Goal: Task Accomplishment & Management: Manage account settings

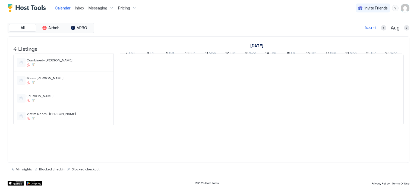
scroll to position [0, 301]
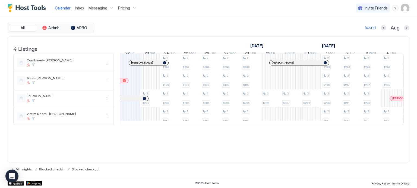
click at [118, 9] on span "Pricing" at bounding box center [124, 8] width 12 height 5
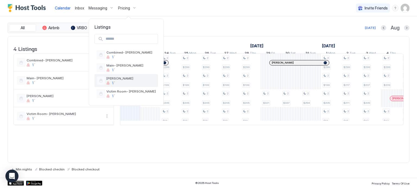
click at [117, 75] on div "[PERSON_NAME]" at bounding box center [125, 80] width 63 height 13
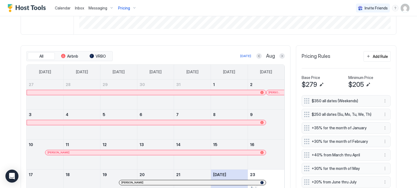
scroll to position [136, 0]
click at [280, 59] on button "Next month" at bounding box center [281, 56] width 5 height 5
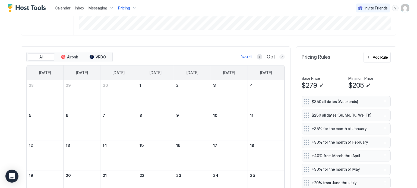
click at [280, 59] on button "Next month" at bounding box center [281, 56] width 5 height 5
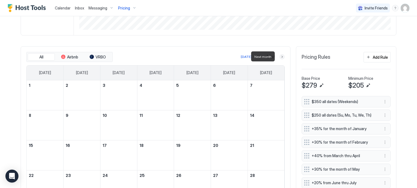
click at [280, 59] on button "Next month" at bounding box center [281, 56] width 5 height 5
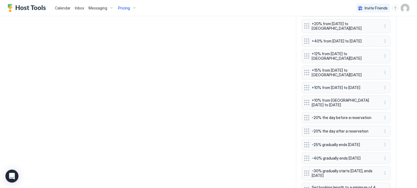
scroll to position [705, 0]
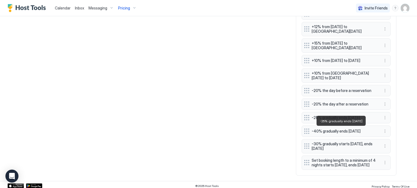
click at [334, 120] on span "-25% gradually ends [DATE]" at bounding box center [343, 118] width 65 height 5
click at [382, 121] on button "More options" at bounding box center [384, 118] width 7 height 7
click at [384, 139] on div "Edit" at bounding box center [388, 138] width 12 height 4
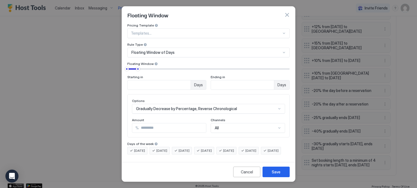
scroll to position [0, 0]
click at [286, 14] on button "button" at bounding box center [286, 14] width 5 height 5
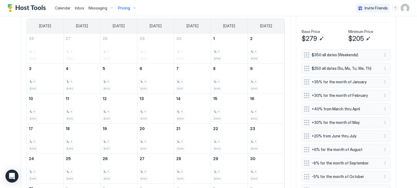
scroll to position [101, 0]
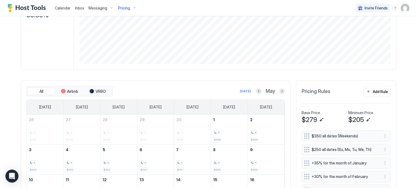
click at [279, 92] on button "Next month" at bounding box center [281, 91] width 5 height 5
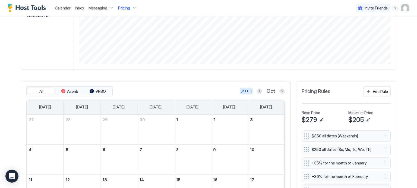
click at [245, 90] on div "[DATE]" at bounding box center [246, 91] width 11 height 5
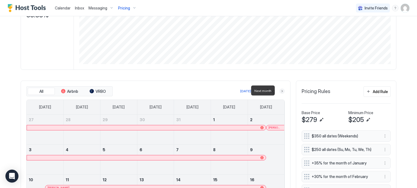
click at [279, 91] on button "Next month" at bounding box center [281, 91] width 5 height 5
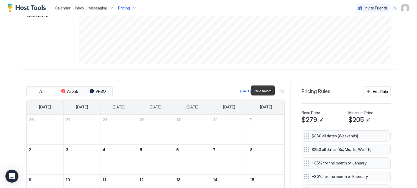
click at [279, 91] on button "Next month" at bounding box center [281, 91] width 5 height 5
click at [279, 89] on button "Next month" at bounding box center [281, 91] width 5 height 5
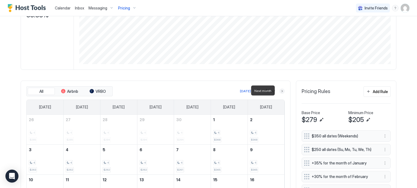
click at [279, 89] on button "Next month" at bounding box center [281, 91] width 5 height 5
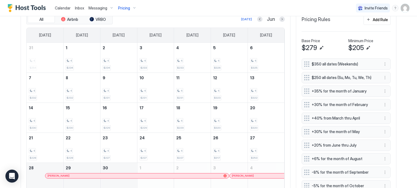
scroll to position [183, 0]
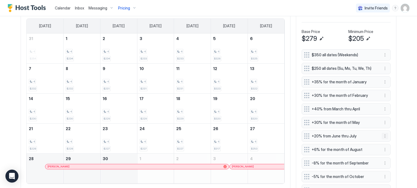
click at [385, 134] on button "More options" at bounding box center [384, 136] width 7 height 7
click at [384, 141] on div "Edit" at bounding box center [388, 142] width 12 height 4
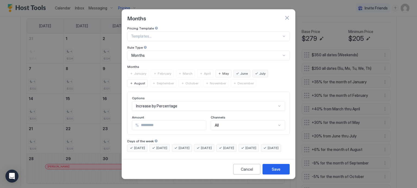
drag, startPoint x: 152, startPoint y: 121, endPoint x: 90, endPoint y: 120, distance: 61.6
click at [90, 121] on div "Months Pricing Template Templates... Rule Type Months Months January February M…" at bounding box center [208, 94] width 417 height 188
type input "**"
click at [278, 172] on div "Save" at bounding box center [275, 170] width 9 height 6
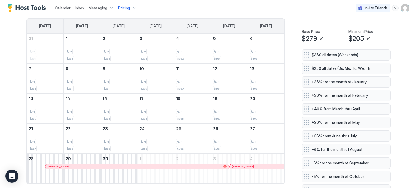
scroll to position [155, 0]
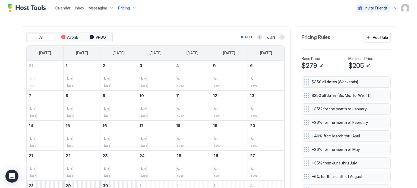
click at [282, 39] on div at bounding box center [281, 36] width 5 height 5
click at [279, 36] on button "Next month" at bounding box center [281, 36] width 5 height 5
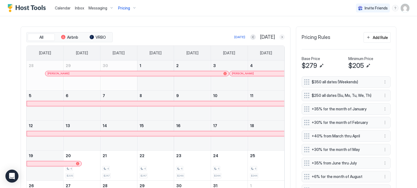
click at [280, 39] on button "Next month" at bounding box center [281, 36] width 5 height 5
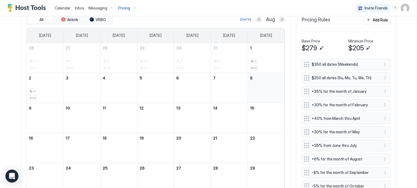
scroll to position [183, 0]
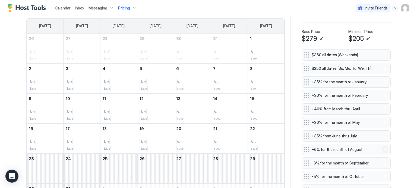
click at [381, 148] on button "More options" at bounding box center [384, 150] width 7 height 7
click at [385, 154] on div "Edit" at bounding box center [388, 156] width 12 height 4
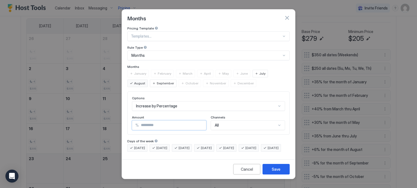
drag, startPoint x: 161, startPoint y: 122, endPoint x: 136, endPoint y: 115, distance: 26.4
click at [135, 121] on div "% *" at bounding box center [169, 126] width 74 height 10
type input "**"
click at [283, 175] on button "Save" at bounding box center [275, 169] width 27 height 11
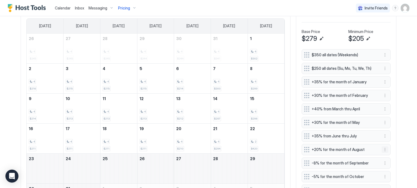
click at [383, 149] on button "More options" at bounding box center [384, 150] width 7 height 7
click at [382, 156] on div "Edit" at bounding box center [390, 156] width 20 height 9
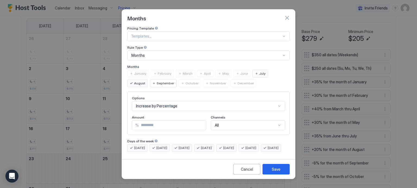
drag, startPoint x: 149, startPoint y: 121, endPoint x: 121, endPoint y: 119, distance: 27.7
click at [122, 120] on div "Pricing Template Templates... Rule Type Months Months January February March Ap…" at bounding box center [208, 91] width 173 height 131
type input "**"
click at [285, 172] on button "Save" at bounding box center [275, 169] width 27 height 11
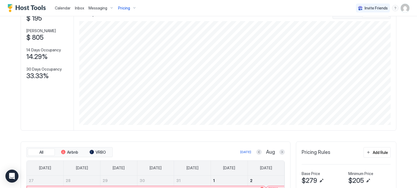
scroll to position [136, 0]
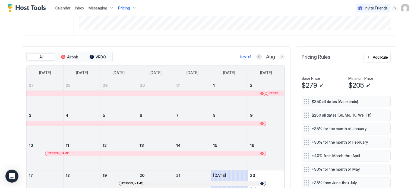
click at [281, 57] on button "Next month" at bounding box center [281, 56] width 5 height 5
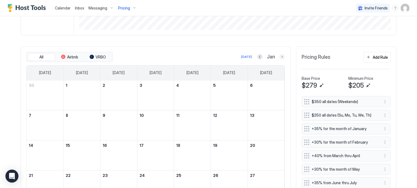
click at [281, 57] on button "Next month" at bounding box center [281, 56] width 5 height 5
click at [281, 58] on button "Next month" at bounding box center [281, 56] width 5 height 5
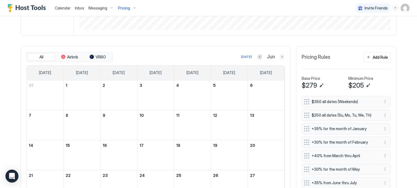
click at [281, 58] on button "Next month" at bounding box center [281, 56] width 5 height 5
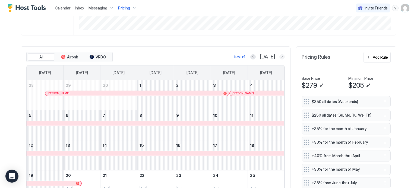
click at [280, 58] on button "Next month" at bounding box center [281, 56] width 5 height 5
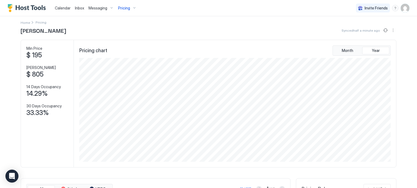
scroll to position [0, 0]
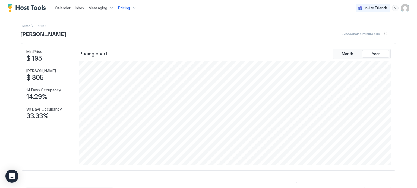
click at [122, 7] on span "Pricing" at bounding box center [124, 8] width 12 height 5
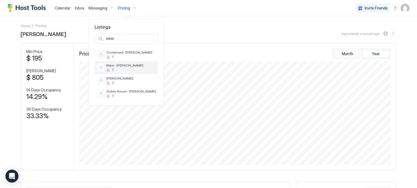
click at [124, 63] on span "Main- [PERSON_NAME]" at bounding box center [130, 65] width 49 height 4
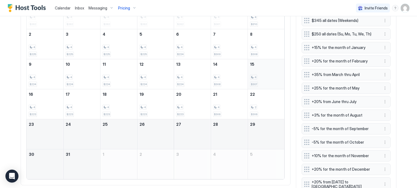
scroll to position [163, 0]
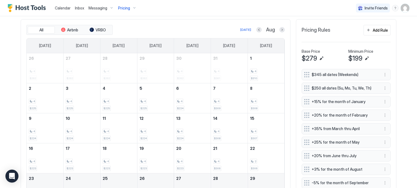
click at [279, 30] on button "Next month" at bounding box center [281, 29] width 5 height 5
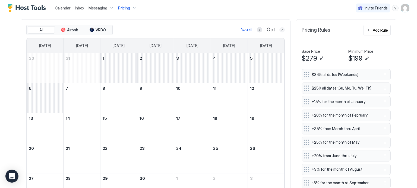
click at [279, 30] on button "Next month" at bounding box center [281, 29] width 5 height 5
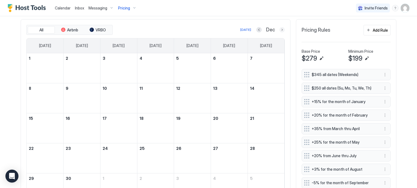
click at [279, 30] on button "Next month" at bounding box center [281, 29] width 5 height 5
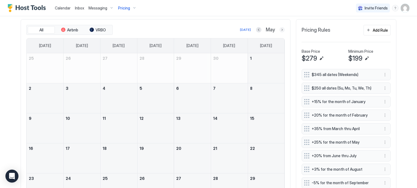
click at [279, 29] on button "Next month" at bounding box center [281, 29] width 5 height 5
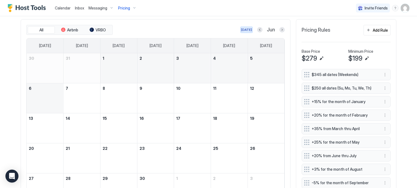
click at [246, 30] on div "[DATE]" at bounding box center [246, 29] width 11 height 5
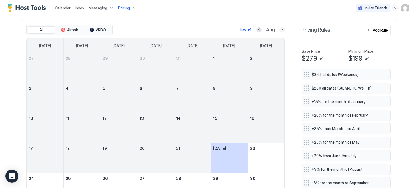
click at [280, 28] on button "Next month" at bounding box center [281, 29] width 5 height 5
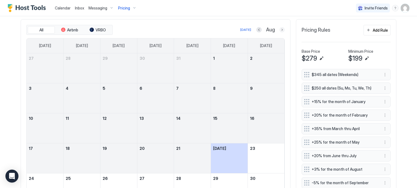
click at [280, 28] on button "Next month" at bounding box center [281, 29] width 5 height 5
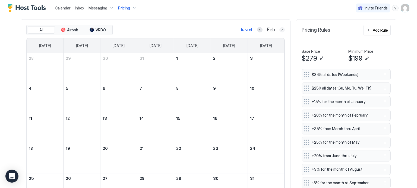
click at [280, 28] on button "Next month" at bounding box center [281, 29] width 5 height 5
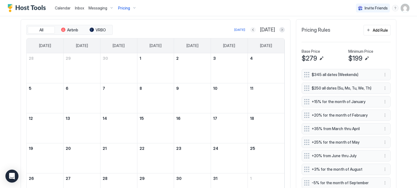
click at [255, 29] on button "Previous month" at bounding box center [252, 29] width 5 height 5
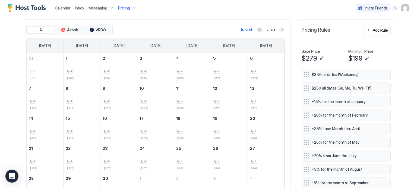
click at [281, 32] on div "Jun" at bounding box center [271, 30] width 28 height 6
click at [280, 31] on button "Next month" at bounding box center [281, 29] width 5 height 5
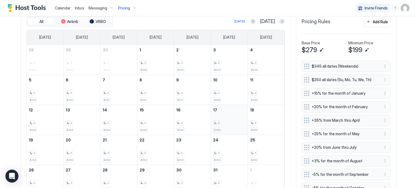
scroll to position [136, 0]
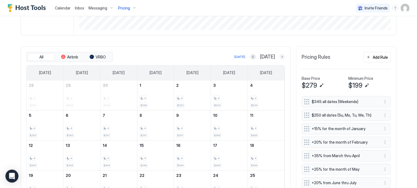
click at [279, 56] on button "Next month" at bounding box center [281, 56] width 5 height 5
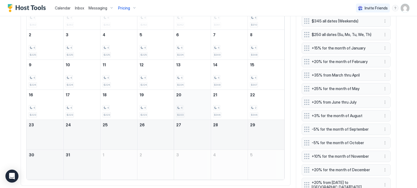
scroll to position [217, 0]
click at [383, 115] on button "More options" at bounding box center [384, 115] width 7 height 7
click at [383, 124] on div "Edit" at bounding box center [390, 121] width 20 height 9
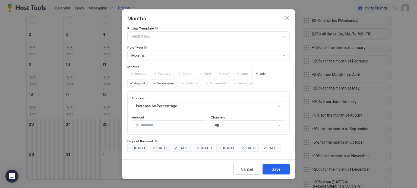
drag, startPoint x: 161, startPoint y: 120, endPoint x: 132, endPoint y: 123, distance: 28.4
click at [135, 123] on div "% *" at bounding box center [169, 126] width 74 height 10
type input "**"
click at [275, 172] on div "Save" at bounding box center [275, 170] width 9 height 6
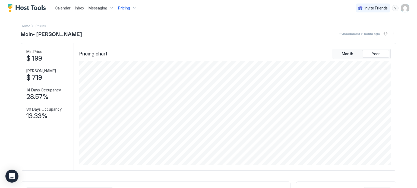
scroll to position [136, 0]
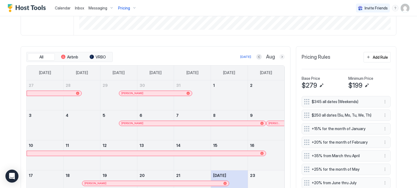
click at [280, 56] on button "Next month" at bounding box center [281, 56] width 5 height 5
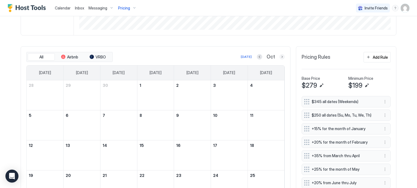
click at [280, 56] on button "Next month" at bounding box center [281, 56] width 5 height 5
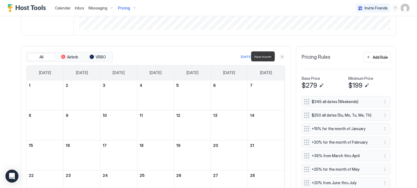
click at [280, 56] on button "Next month" at bounding box center [281, 56] width 5 height 5
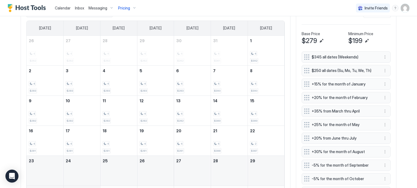
scroll to position [190, 0]
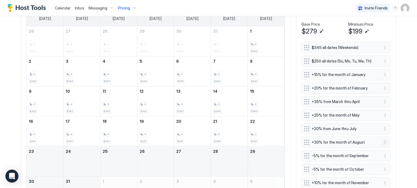
click at [383, 141] on button "More options" at bounding box center [384, 142] width 7 height 7
click at [383, 148] on div "Edit" at bounding box center [388, 149] width 12 height 4
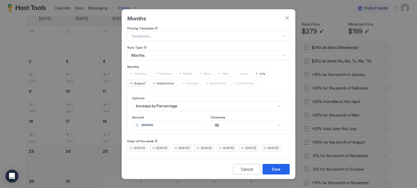
click at [125, 126] on div "Pricing Template Templates... Rule Type Months Months January February March Ap…" at bounding box center [208, 91] width 173 height 131
type input "**"
click at [277, 169] on button "Save" at bounding box center [275, 169] width 27 height 11
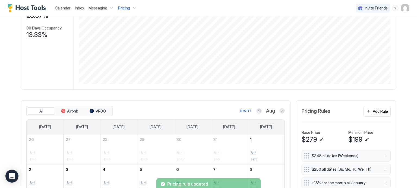
scroll to position [0, 0]
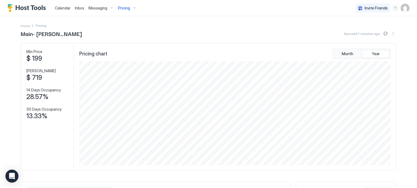
click at [130, 9] on div "Pricing" at bounding box center [127, 8] width 23 height 9
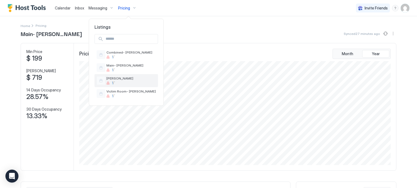
click at [129, 79] on span "[PERSON_NAME]" at bounding box center [130, 78] width 49 height 4
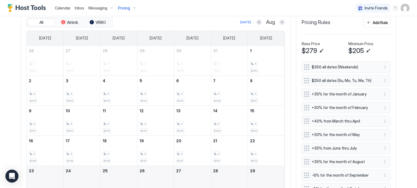
scroll to position [108, 0]
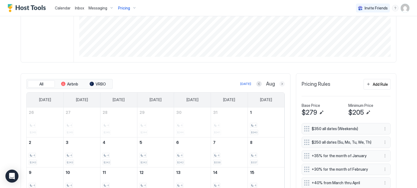
click at [280, 84] on button "Next month" at bounding box center [281, 83] width 5 height 5
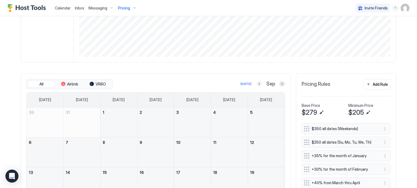
click at [257, 83] on button "Previous month" at bounding box center [258, 83] width 5 height 5
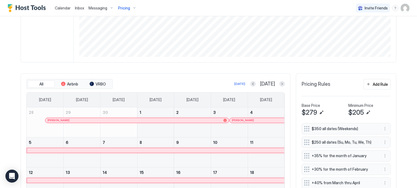
click at [255, 85] on button "Previous month" at bounding box center [252, 83] width 5 height 5
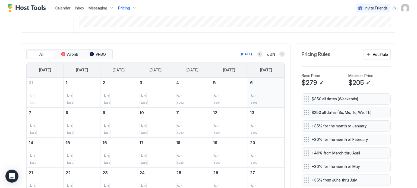
scroll to position [136, 0]
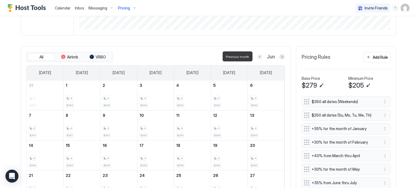
click at [257, 58] on button "Previous month" at bounding box center [259, 56] width 5 height 5
click at [257, 57] on button "Previous month" at bounding box center [258, 56] width 5 height 5
